Goal: Transaction & Acquisition: Purchase product/service

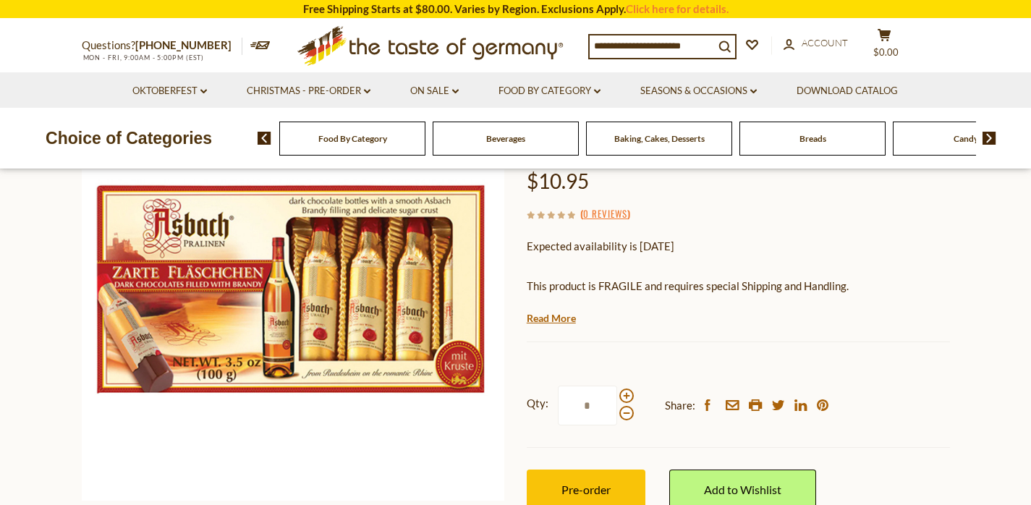
scroll to position [177, 0]
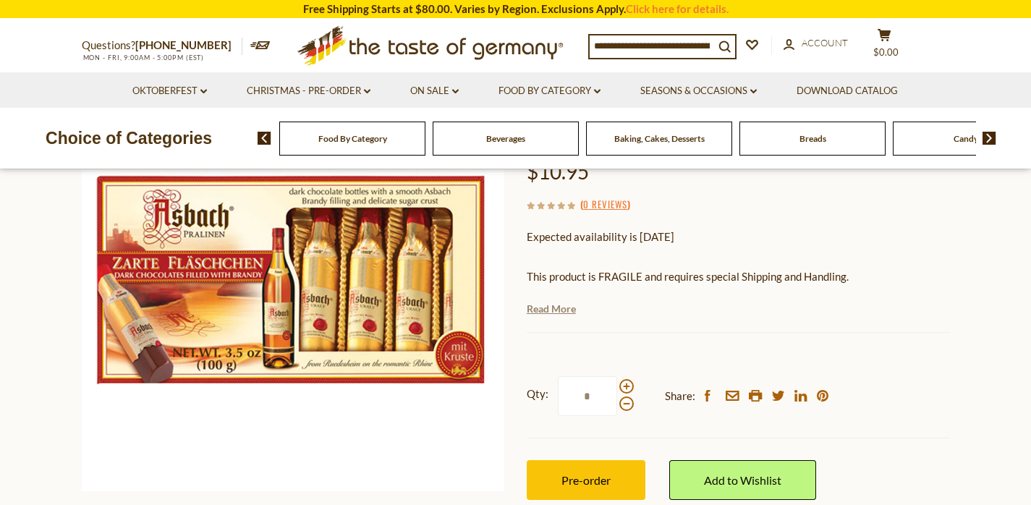
click at [562, 308] on link "Read More" at bounding box center [551, 309] width 49 height 14
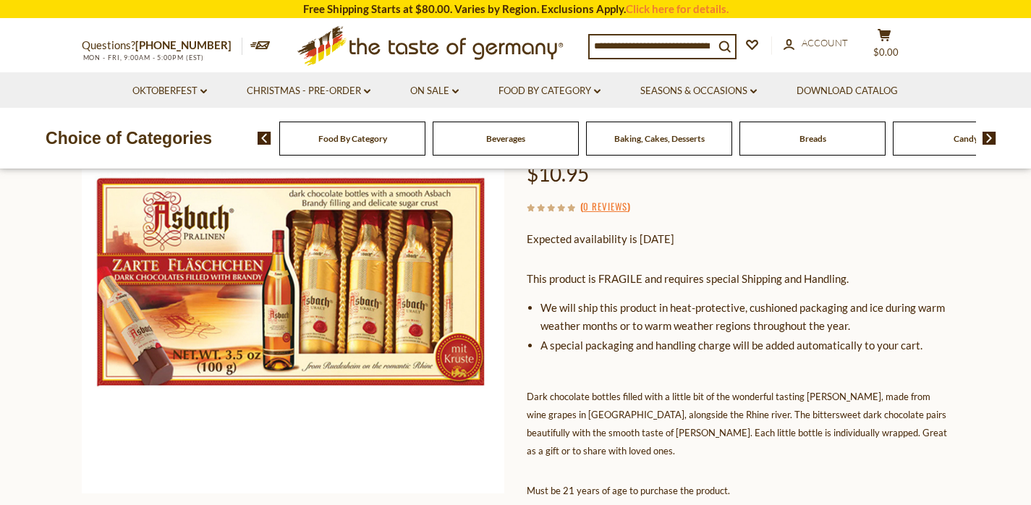
scroll to position [0, 0]
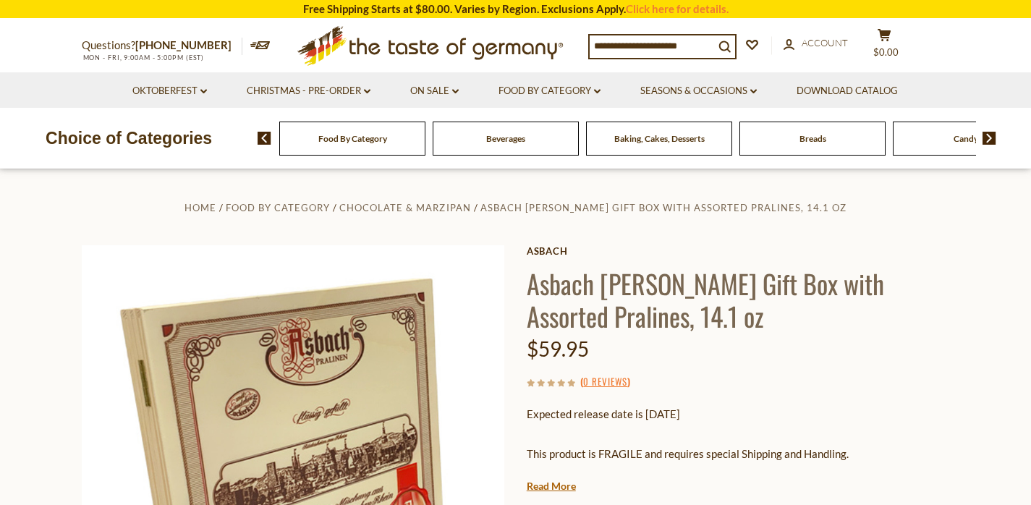
scroll to position [235, 0]
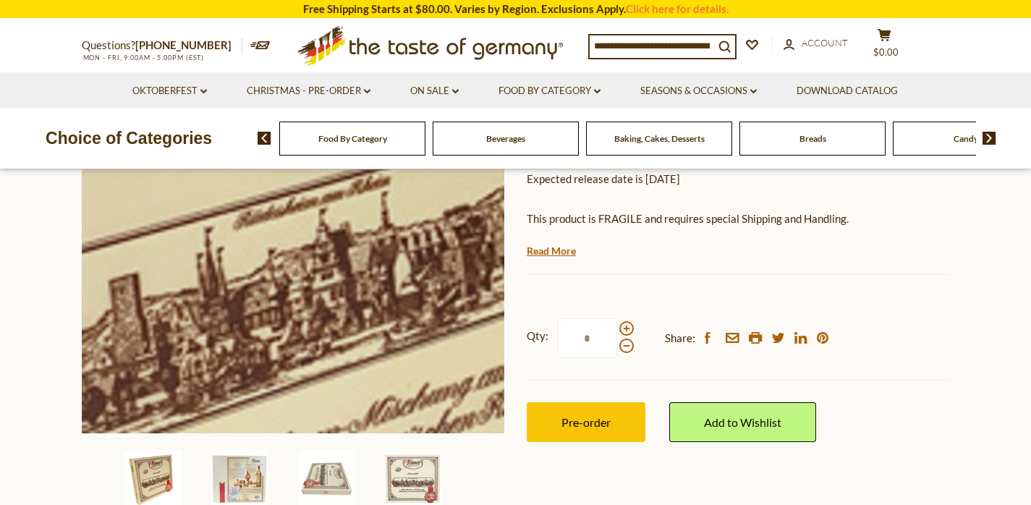
click at [329, 208] on img at bounding box center [293, 221] width 423 height 423
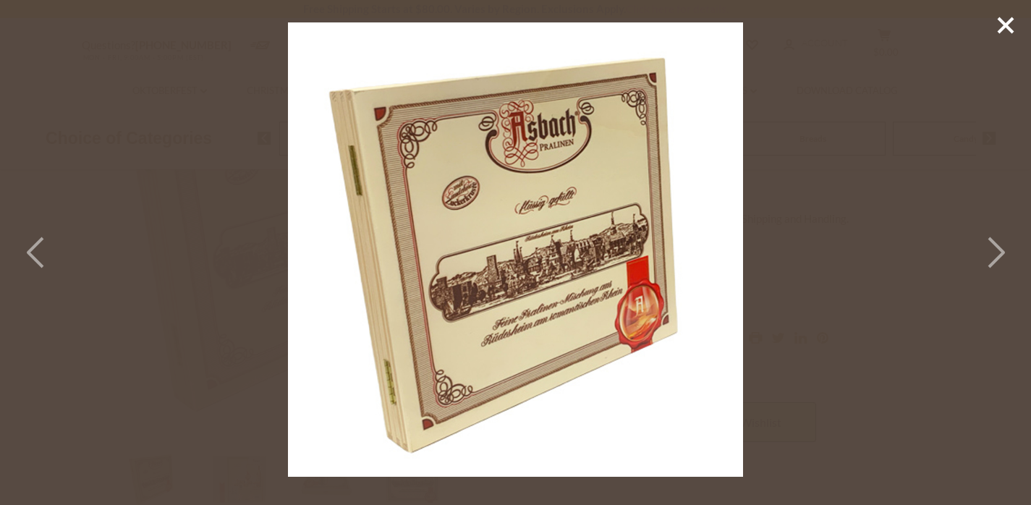
click at [205, 290] on div at bounding box center [515, 252] width 1031 height 505
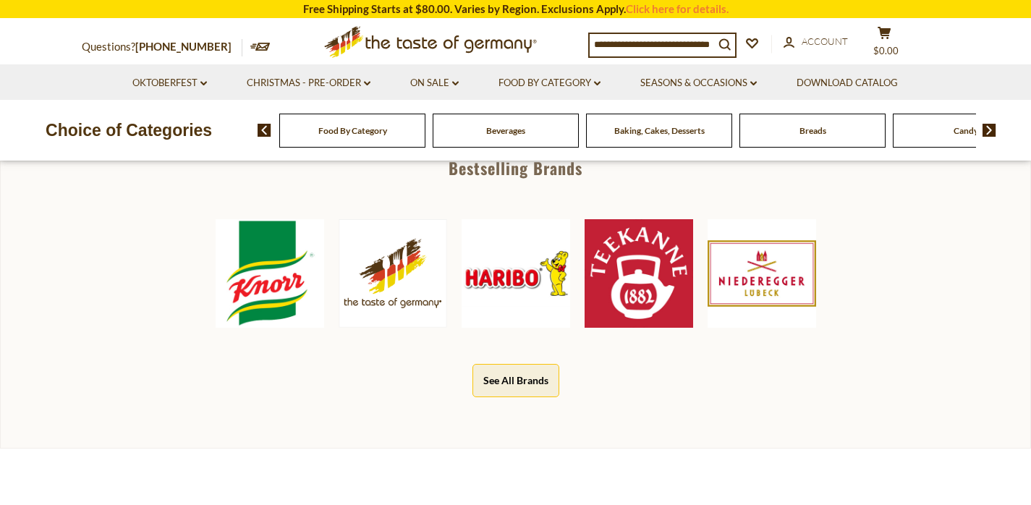
scroll to position [309, 0]
